Goal: Task Accomplishment & Management: Manage account settings

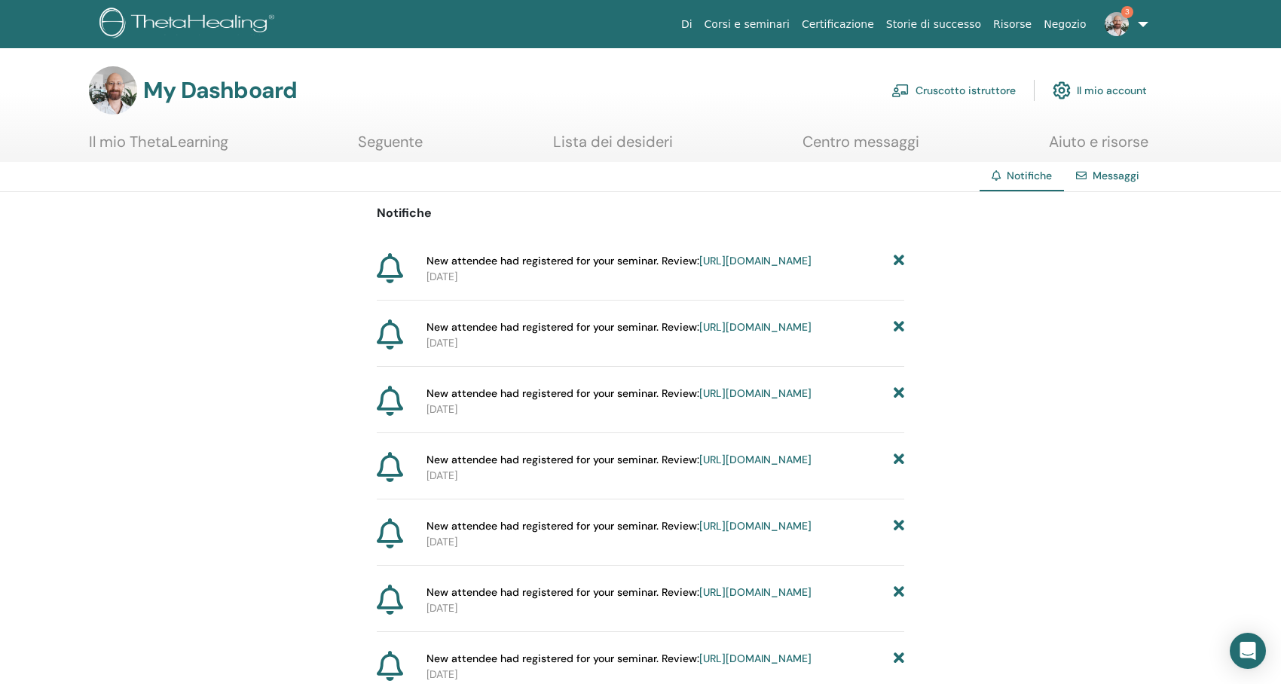
click at [926, 95] on link "Cruscotto istruttore" at bounding box center [954, 90] width 124 height 33
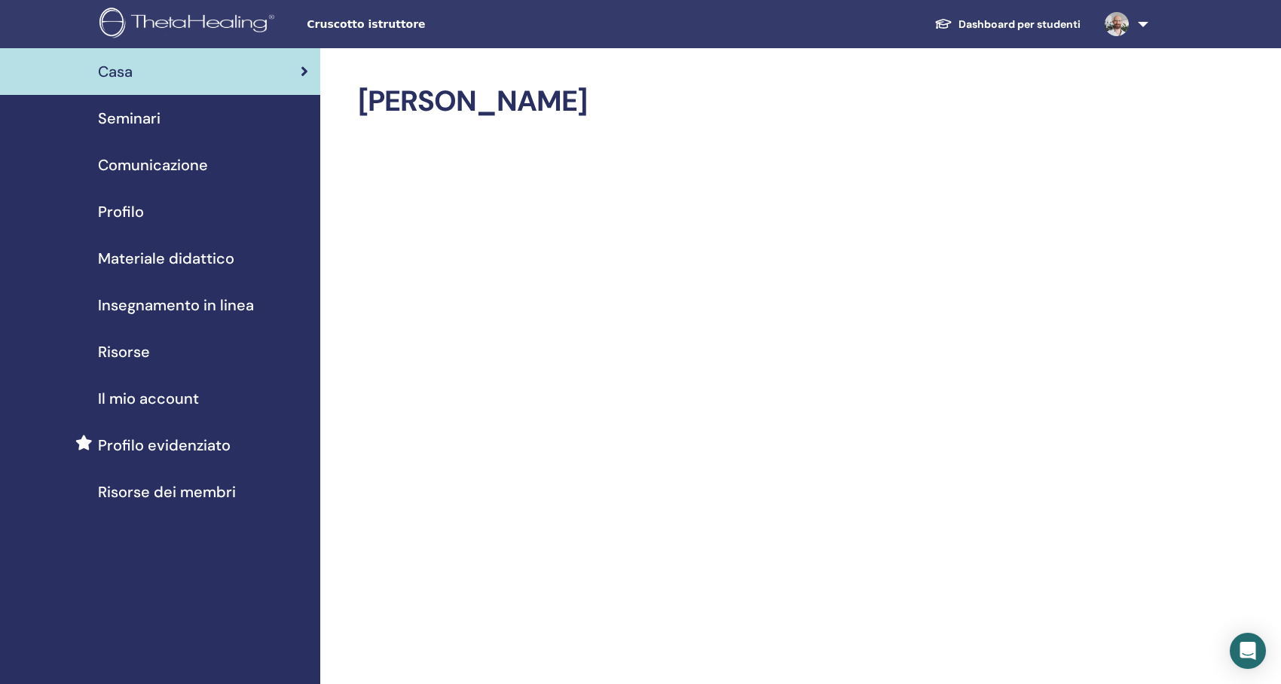
click at [121, 119] on span "Seminari" at bounding box center [129, 118] width 63 height 23
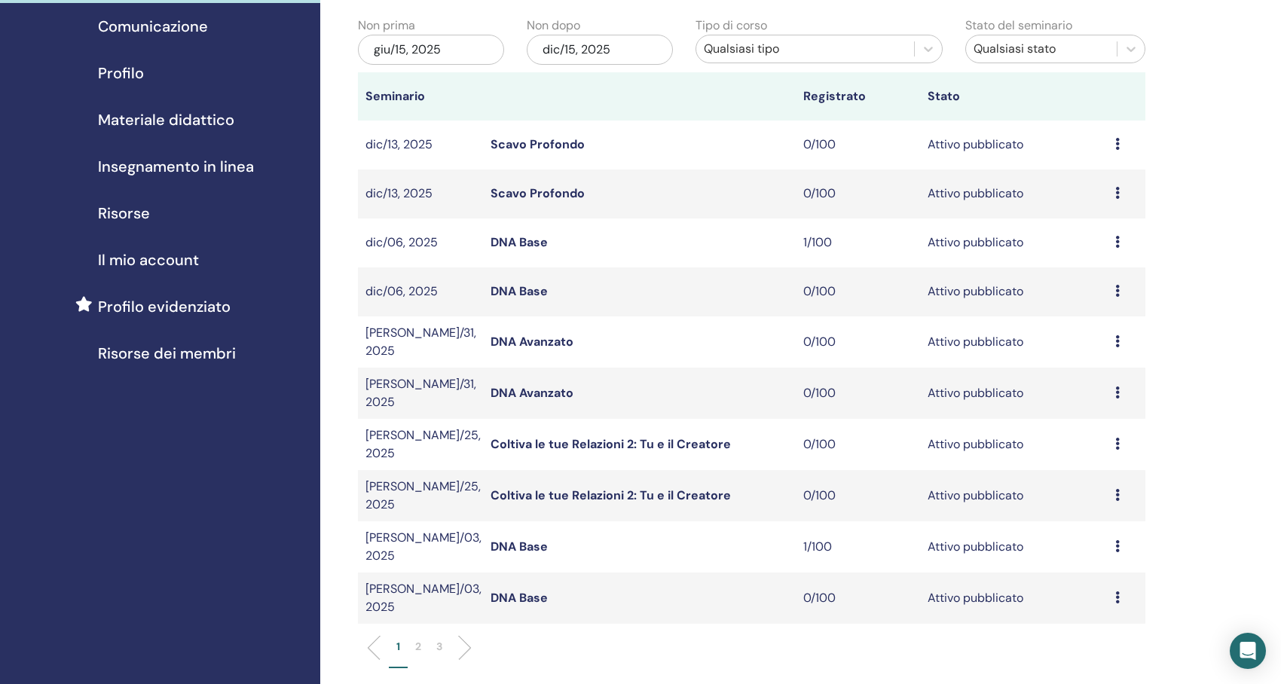
scroll to position [151, 0]
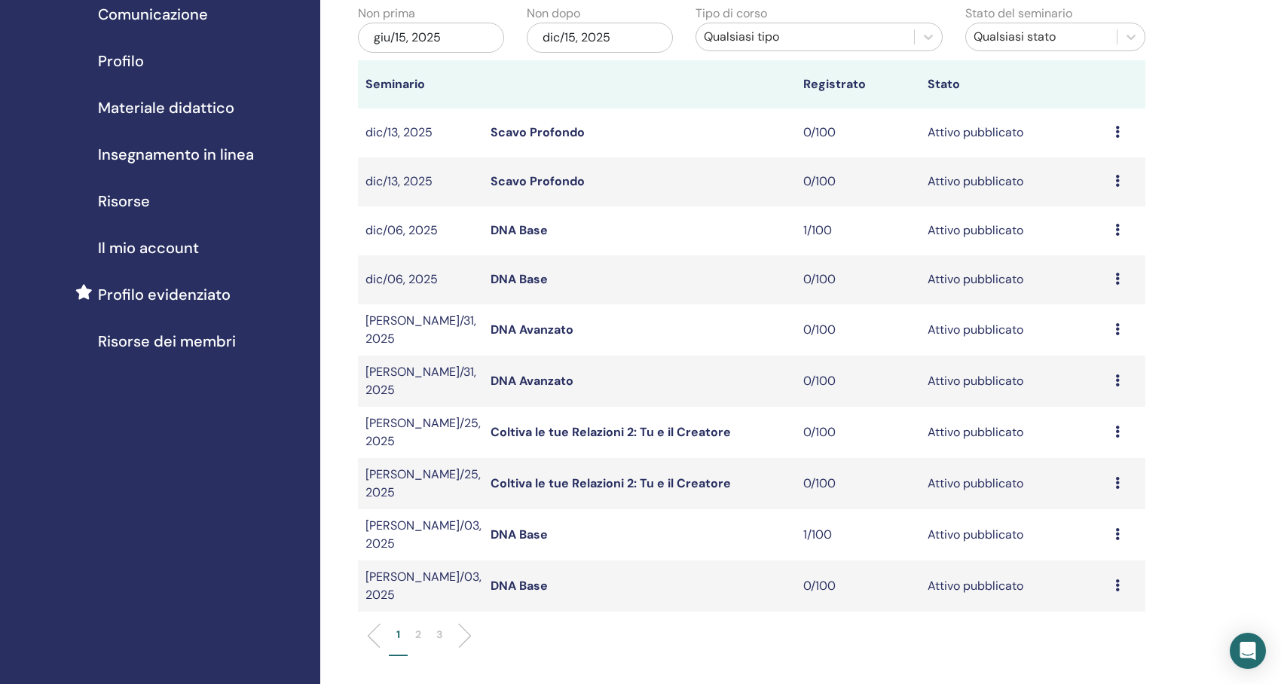
click at [528, 234] on link "DNA Base" at bounding box center [519, 230] width 57 height 16
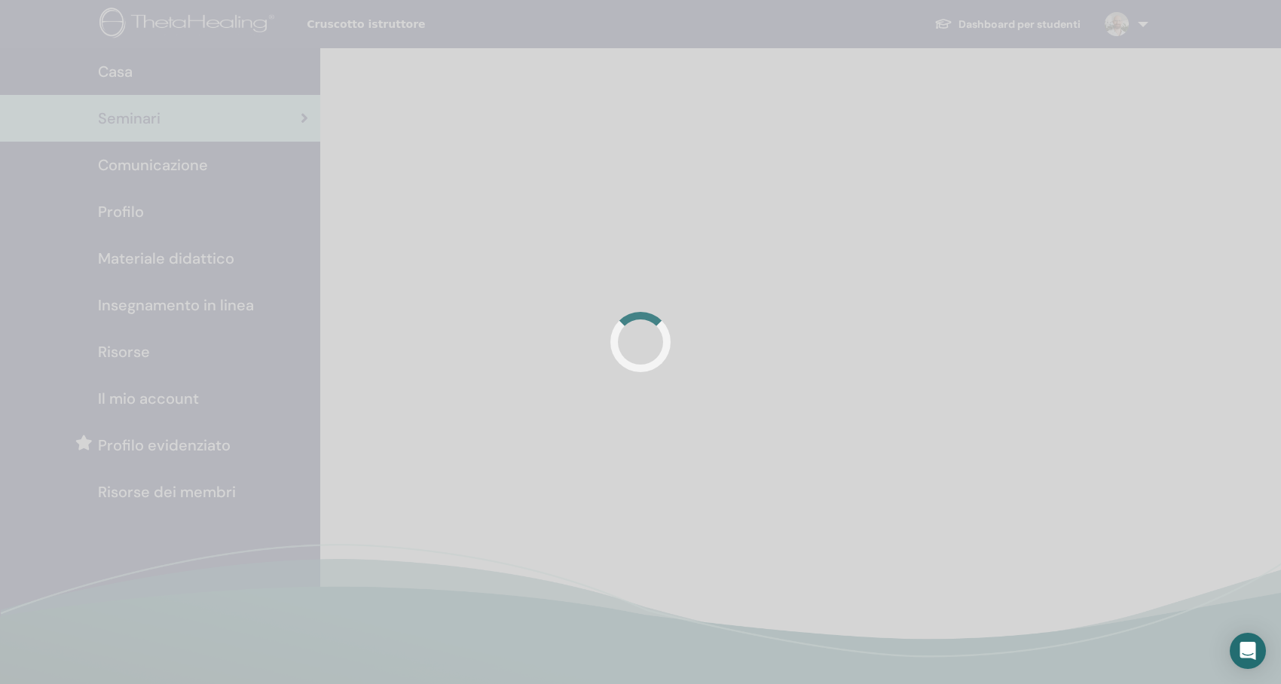
scroll to position [151, 0]
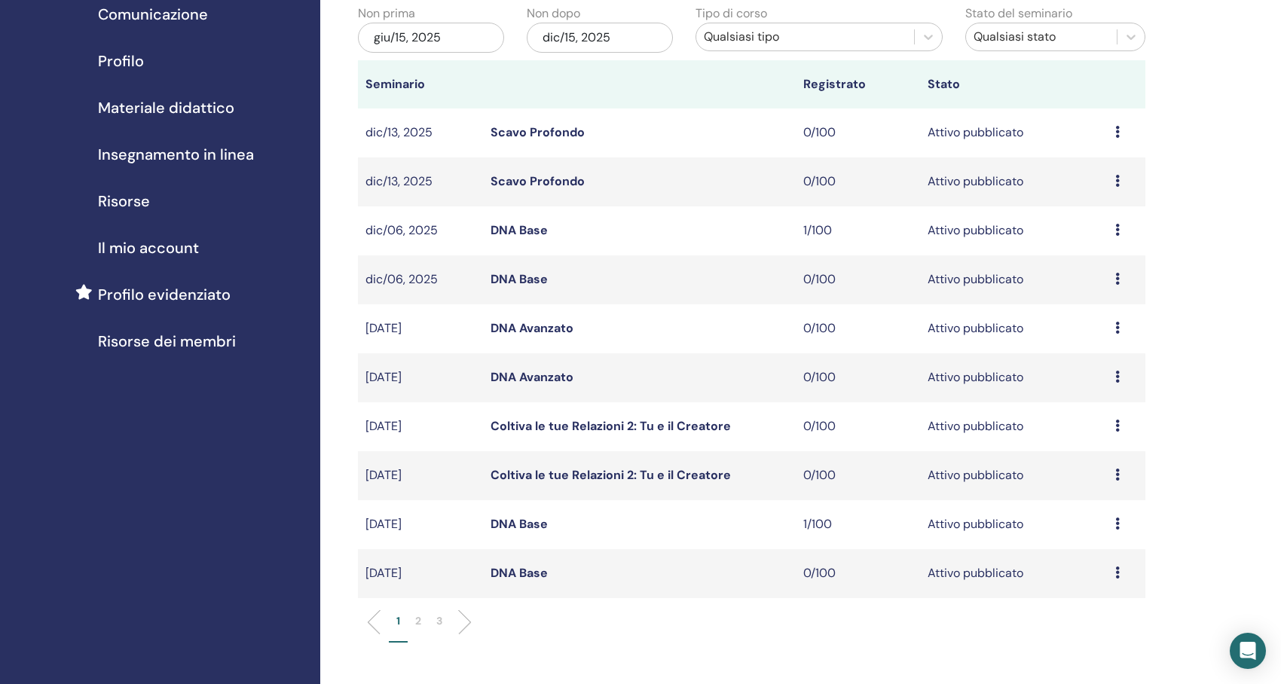
click at [825, 524] on td "1/100" at bounding box center [858, 525] width 125 height 49
click at [532, 527] on link "DNA Base" at bounding box center [519, 524] width 57 height 16
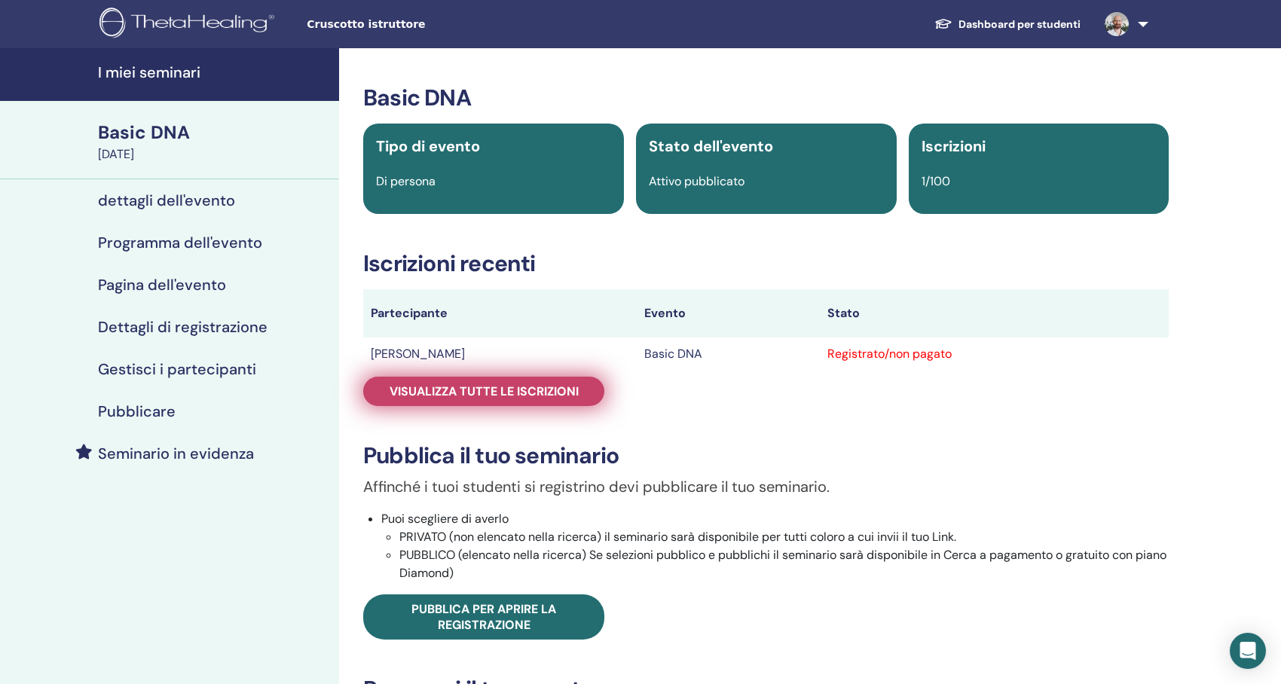
click at [575, 385] on span "Visualizza tutte le iscrizioni" at bounding box center [484, 392] width 189 height 16
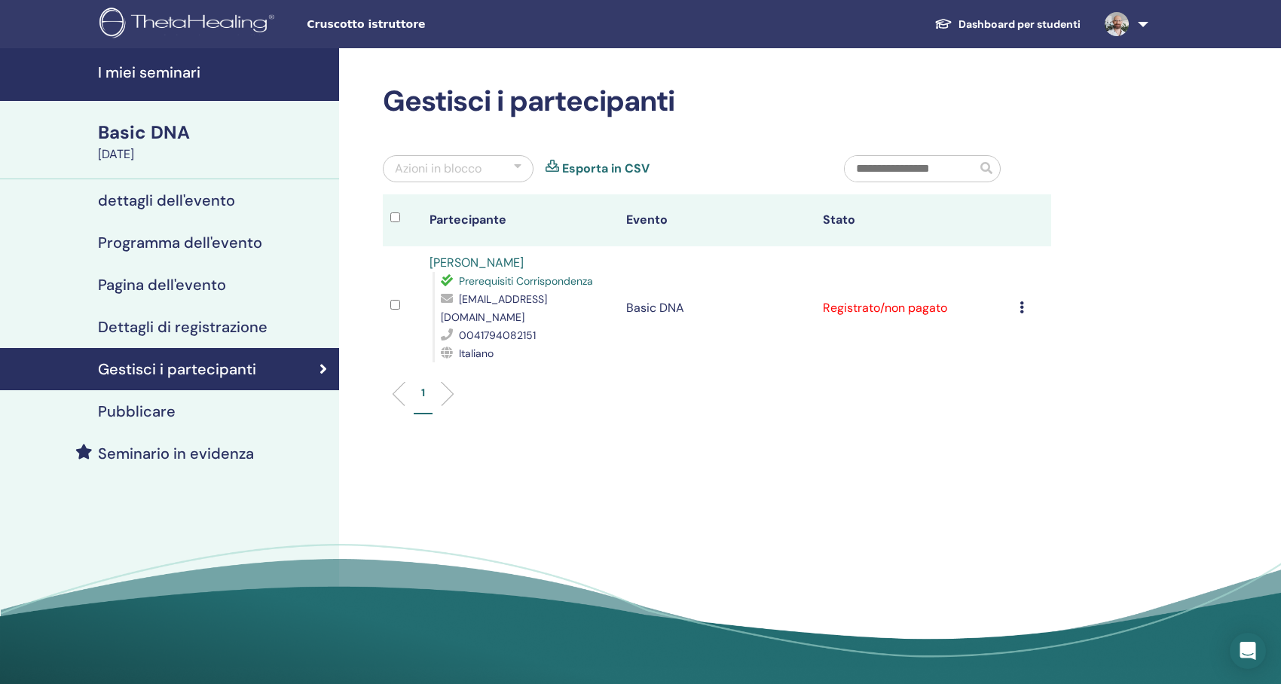
click at [1027, 302] on div "Annulla registrazione Non autocertificare Contrassegna come pagato Contrassegna…" at bounding box center [1032, 308] width 24 height 18
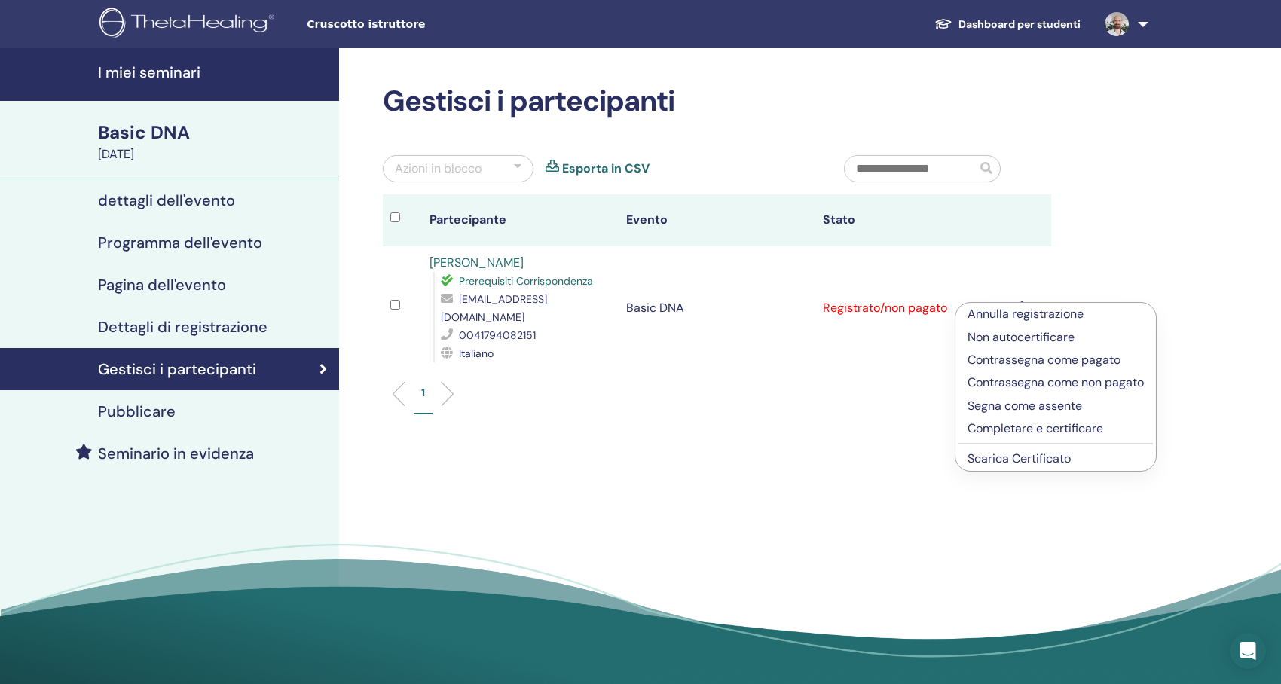
click at [1024, 312] on p "Annulla registrazione" at bounding box center [1056, 314] width 176 height 18
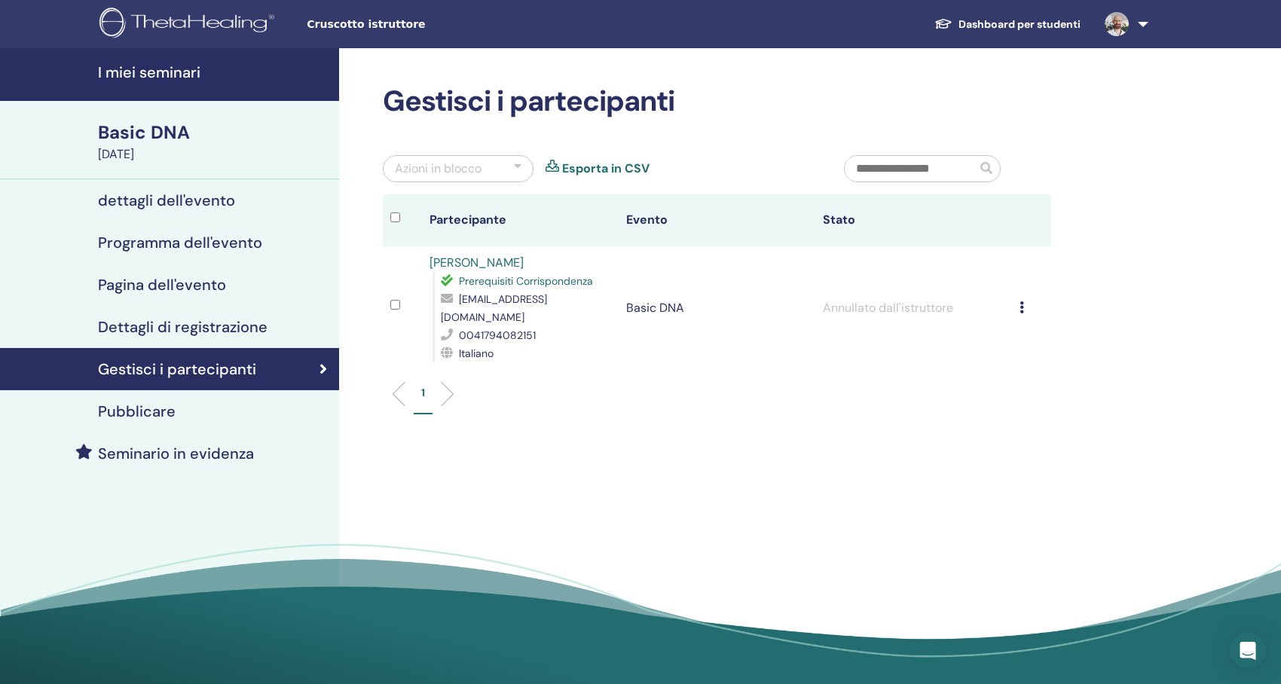
click at [236, 365] on h4 "Gestisci i partecipanti" at bounding box center [177, 369] width 158 height 18
